Goal: Task Accomplishment & Management: Complete application form

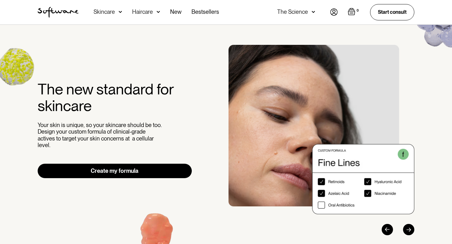
click at [336, 11] on img at bounding box center [334, 11] width 8 height 7
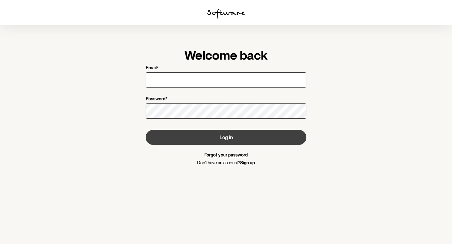
type input "[PERSON_NAME][EMAIL_ADDRESS][PERSON_NAME][DOMAIN_NAME]"
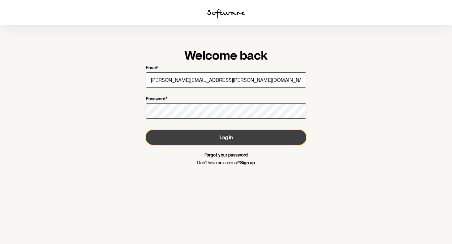
click at [235, 141] on button "Log in" at bounding box center [226, 137] width 161 height 15
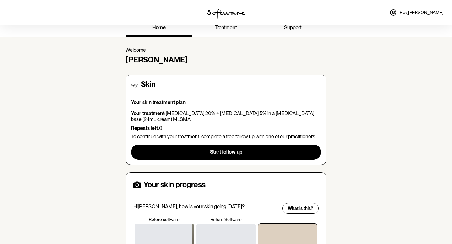
scroll to position [15, 0]
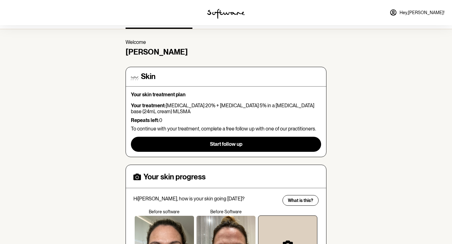
click at [427, 10] on span "Hey, [PERSON_NAME] !" at bounding box center [421, 12] width 45 height 5
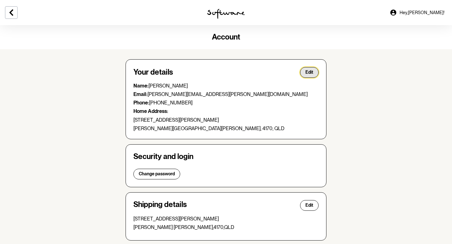
click at [317, 72] on button "Edit" at bounding box center [309, 72] width 19 height 11
select select "QLD"
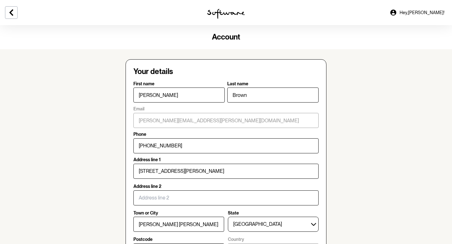
click at [438, 13] on span "Hey, [PERSON_NAME] !" at bounding box center [421, 12] width 45 height 5
click at [11, 16] on icon at bounding box center [12, 13] width 8 height 8
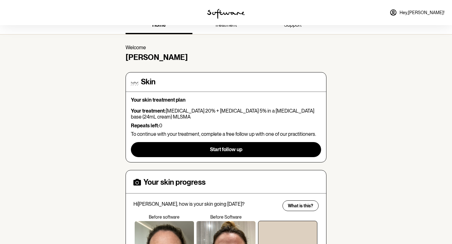
scroll to position [13, 0]
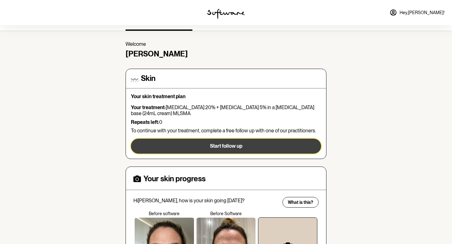
click at [221, 146] on span "Start follow up" at bounding box center [226, 146] width 32 height 6
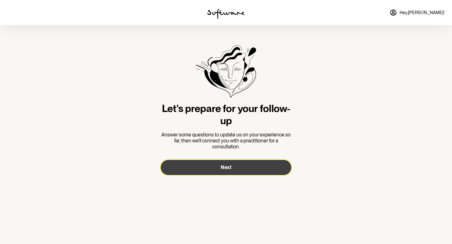
click at [222, 169] on span "Next" at bounding box center [225, 167] width 11 height 6
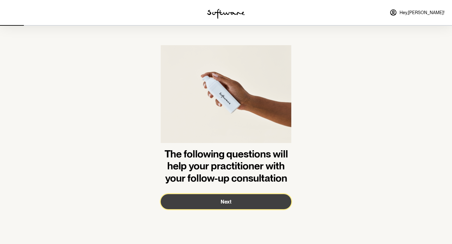
click at [221, 207] on button "Next" at bounding box center [226, 201] width 130 height 15
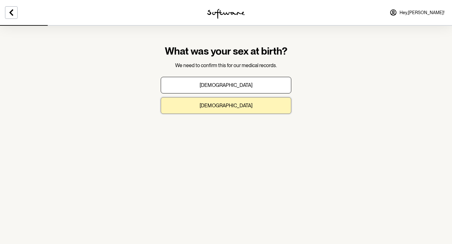
click at [228, 105] on p "[DEMOGRAPHIC_DATA]" at bounding box center [225, 106] width 53 height 6
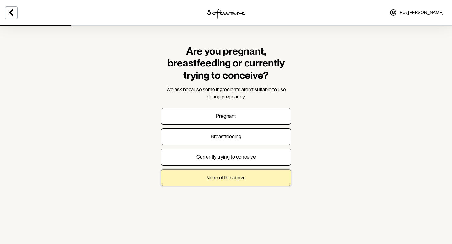
click at [223, 183] on button "None of the above" at bounding box center [226, 177] width 130 height 17
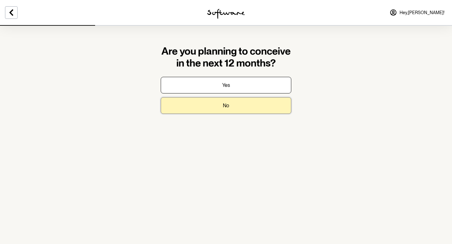
click at [226, 104] on p "No" at bounding box center [226, 106] width 6 height 6
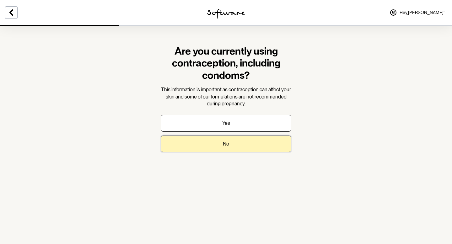
click at [226, 142] on p "No" at bounding box center [226, 144] width 6 height 6
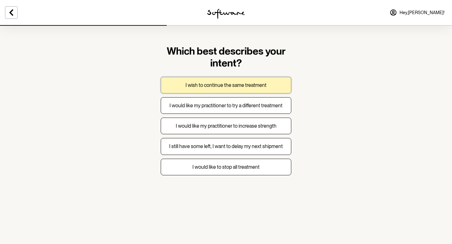
click at [235, 91] on button "I wish to continue the same treatment" at bounding box center [226, 85] width 130 height 17
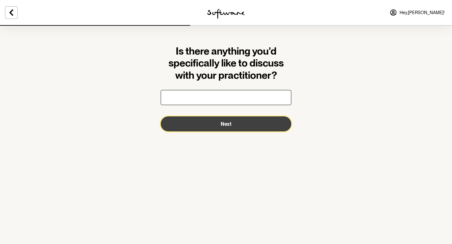
click at [229, 128] on button "Next" at bounding box center [226, 123] width 130 height 15
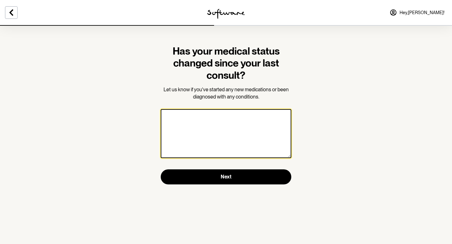
click at [233, 143] on textarea at bounding box center [226, 133] width 130 height 49
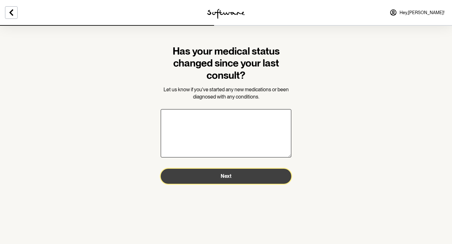
click at [230, 175] on span "Next" at bounding box center [225, 176] width 11 height 6
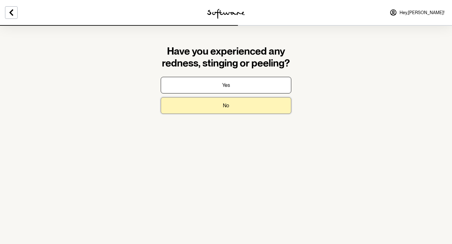
click at [226, 103] on p "No" at bounding box center [226, 106] width 6 height 6
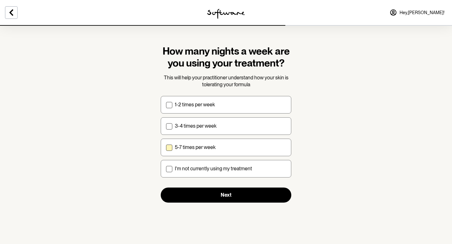
click at [171, 149] on span at bounding box center [169, 148] width 6 height 6
click at [166, 147] on input "5-7 times per week" at bounding box center [166, 147] width 0 height 0
checkbox input "true"
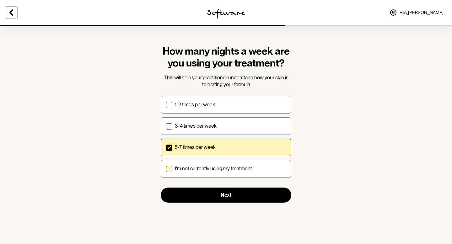
click at [166, 167] on span at bounding box center [169, 169] width 6 height 6
click at [166, 168] on input "I'm not currently using my treatment" at bounding box center [166, 168] width 0 height 0
checkbox input "true"
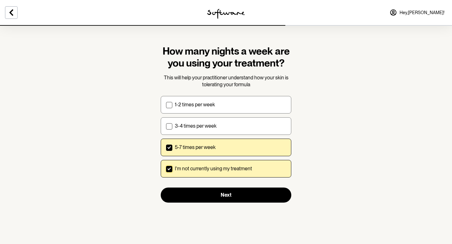
click at [168, 150] on span at bounding box center [169, 148] width 6 height 6
click at [166, 147] on input "5-7 times per week" at bounding box center [166, 147] width 0 height 0
checkbox input "false"
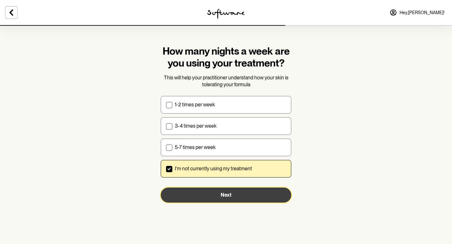
click at [219, 192] on button "Next" at bounding box center [226, 195] width 130 height 15
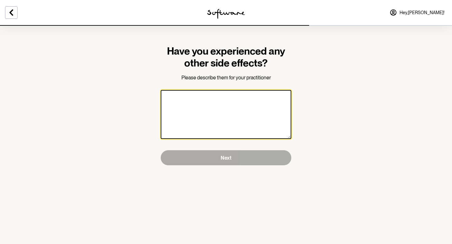
click at [224, 119] on textarea at bounding box center [226, 114] width 130 height 49
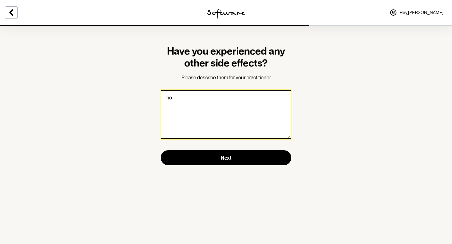
type textarea "n"
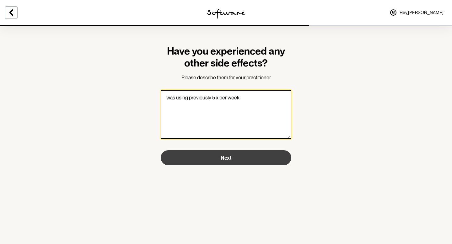
type textarea "was using previously 5 x per week"
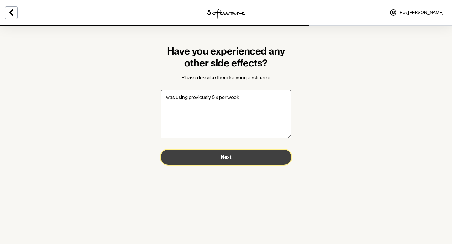
click at [228, 157] on span "Next" at bounding box center [225, 157] width 11 height 6
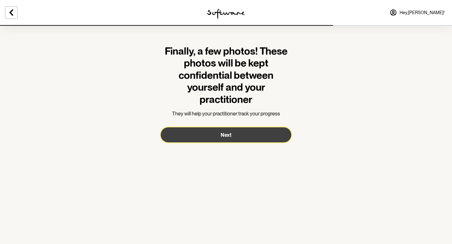
click at [223, 136] on span "Next" at bounding box center [225, 135] width 11 height 6
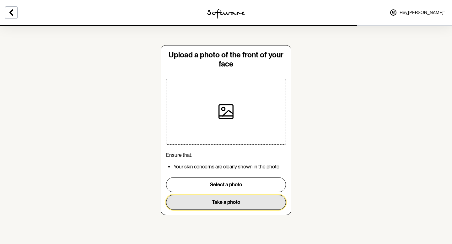
click at [237, 200] on button "Take a photo" at bounding box center [226, 202] width 120 height 15
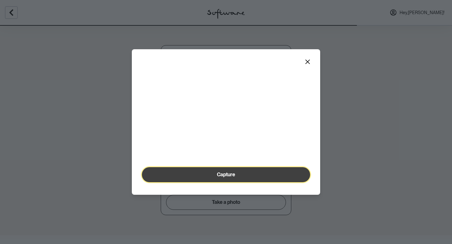
click at [230, 182] on button "Capture" at bounding box center [226, 174] width 168 height 15
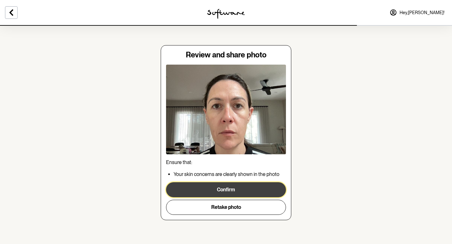
click at [229, 193] on button "Confirm" at bounding box center [226, 189] width 120 height 15
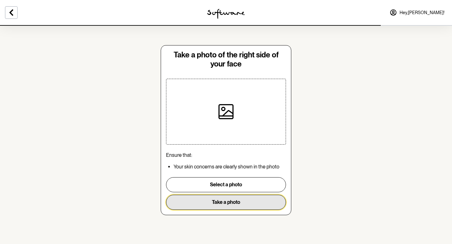
click at [227, 199] on button "Take a photo" at bounding box center [226, 202] width 120 height 15
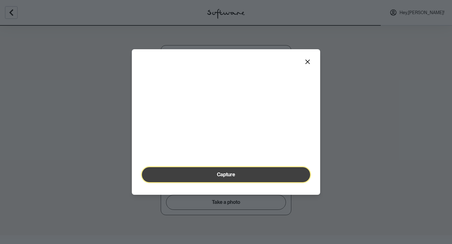
click at [225, 182] on button "Capture" at bounding box center [226, 174] width 168 height 15
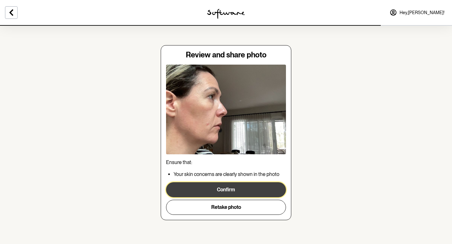
click at [227, 192] on button "Confirm" at bounding box center [226, 189] width 120 height 15
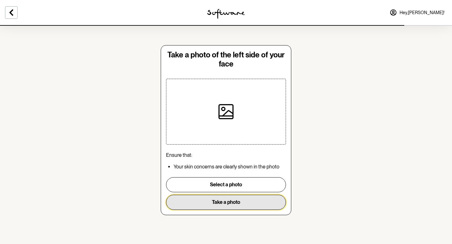
click at [215, 201] on button "Take a photo" at bounding box center [226, 202] width 120 height 15
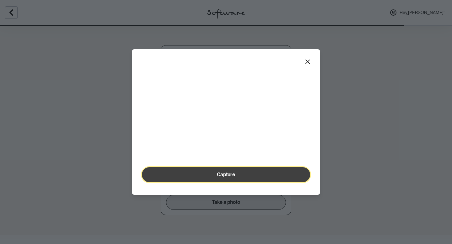
click at [215, 182] on button "Capture" at bounding box center [226, 174] width 168 height 15
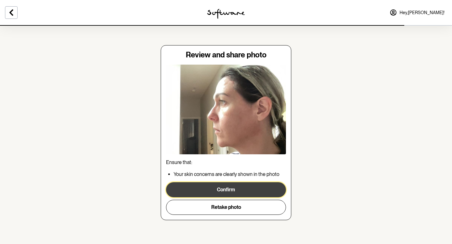
click at [228, 193] on button "Confirm" at bounding box center [226, 189] width 120 height 15
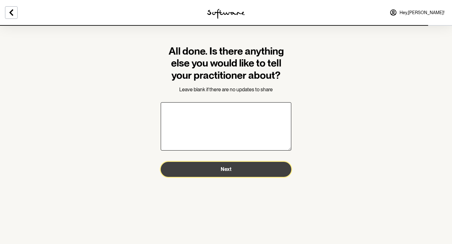
click at [236, 171] on button "Next" at bounding box center [226, 169] width 130 height 15
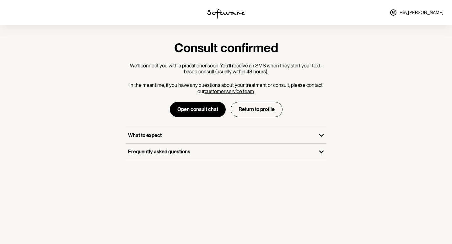
click at [422, 15] on link "Hey, Elizabeth !" at bounding box center [416, 12] width 62 height 15
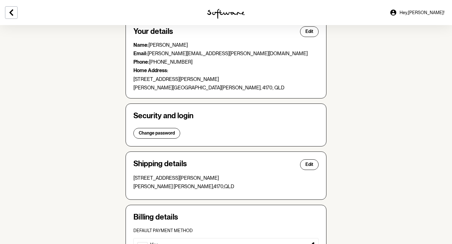
scroll to position [42, 0]
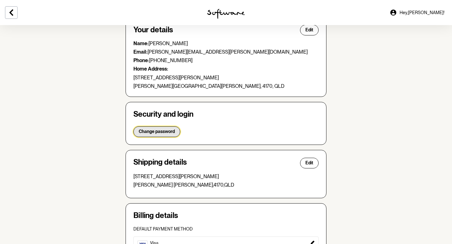
click at [165, 133] on span "Change password" at bounding box center [157, 131] width 36 height 5
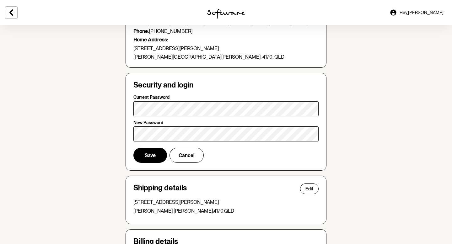
scroll to position [0, 0]
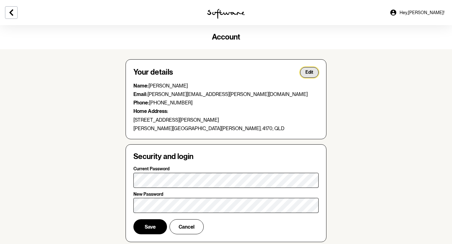
click at [310, 74] on span "Edit" at bounding box center [309, 72] width 8 height 5
select select "QLD"
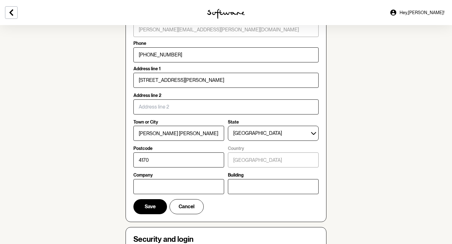
scroll to position [91, 0]
click at [431, 10] on span "Hey, Elizabeth !" at bounding box center [421, 12] width 45 height 5
click at [423, 18] on link "Hey, Elizabeth !" at bounding box center [416, 12] width 62 height 15
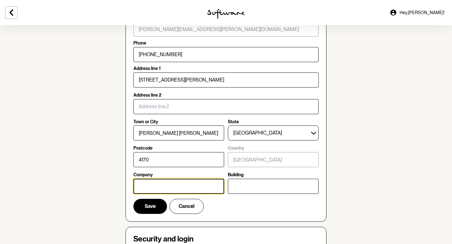
click at [154, 192] on input "Company" at bounding box center [178, 186] width 91 height 15
